Goal: Information Seeking & Learning: Learn about a topic

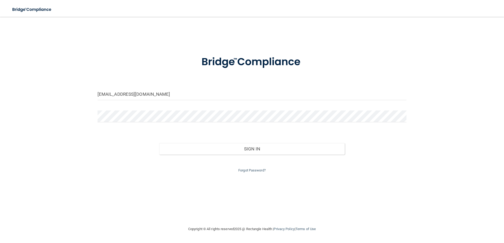
type input "[EMAIL_ADDRESS][DOMAIN_NAME]"
click at [159, 143] on button "Sign In" at bounding box center [251, 149] width 185 height 12
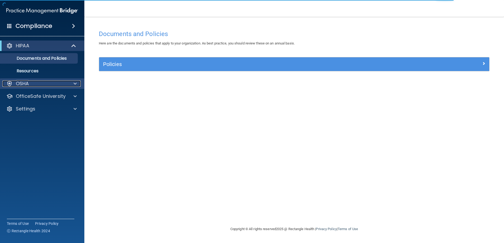
click at [38, 85] on div "OSHA" at bounding box center [34, 84] width 65 height 6
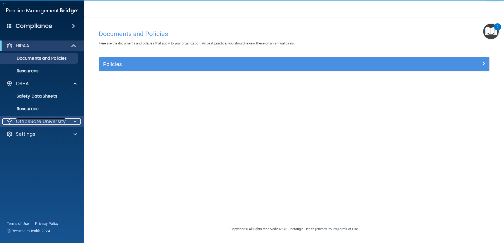
click at [38, 123] on p "OfficeSafe University" at bounding box center [41, 122] width 50 height 6
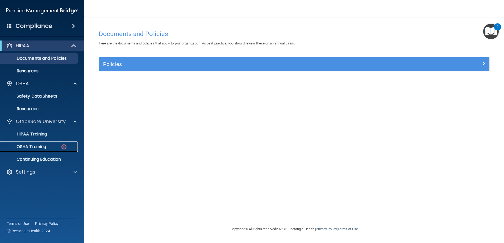
drag, startPoint x: 50, startPoint y: 149, endPoint x: 162, endPoint y: 123, distance: 115.4
click at [50, 149] on div "OSHA Training" at bounding box center [39, 146] width 72 height 5
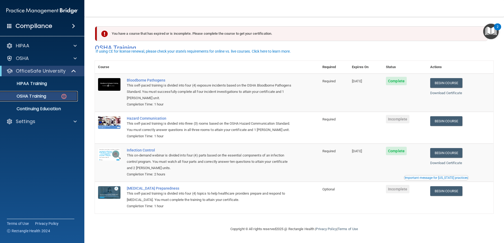
scroll to position [5, 0]
click at [451, 116] on link "Begin Course" at bounding box center [446, 121] width 32 height 10
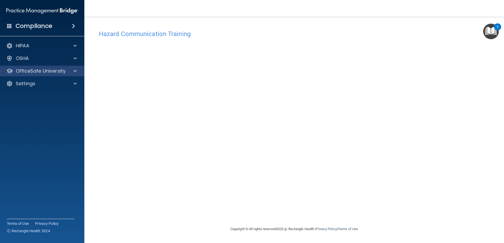
click at [62, 75] on div "OfficeSafe University" at bounding box center [42, 71] width 85 height 11
click at [76, 72] on span at bounding box center [75, 71] width 3 height 6
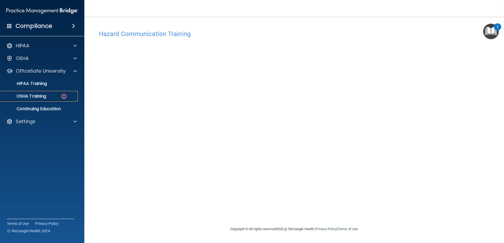
click at [58, 96] on div "OSHA Training" at bounding box center [39, 96] width 72 height 5
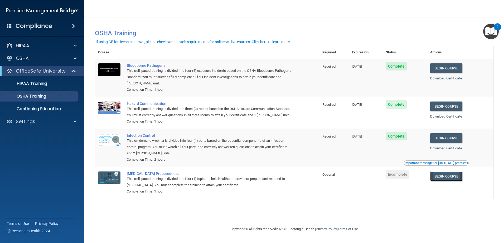
click at [451, 182] on link "Begin Course" at bounding box center [446, 177] width 32 height 10
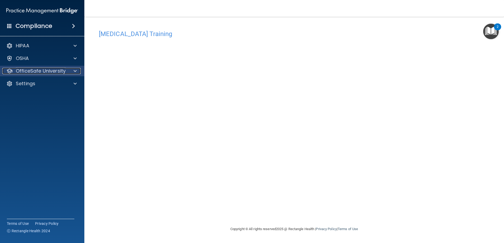
click at [79, 74] on div at bounding box center [74, 71] width 13 height 6
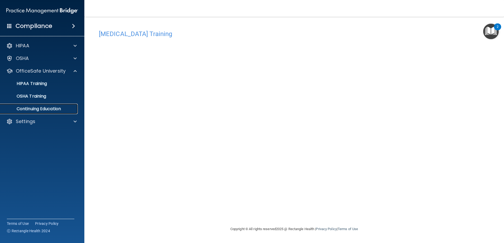
click at [59, 108] on p "Continuing Education" at bounding box center [39, 108] width 72 height 5
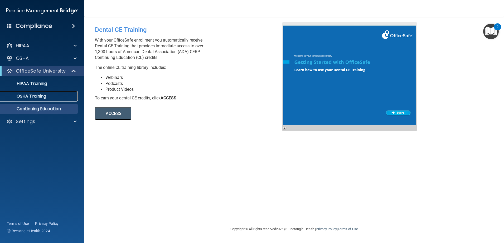
click at [53, 95] on div "OSHA Training" at bounding box center [39, 96] width 72 height 5
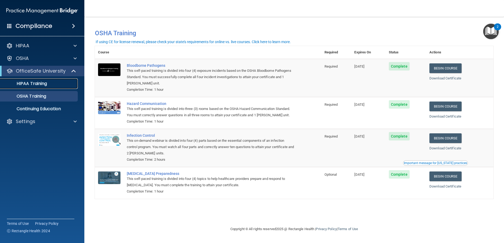
click at [29, 82] on p "HIPAA Training" at bounding box center [24, 83] width 43 height 5
